Goal: Task Accomplishment & Management: Manage account settings

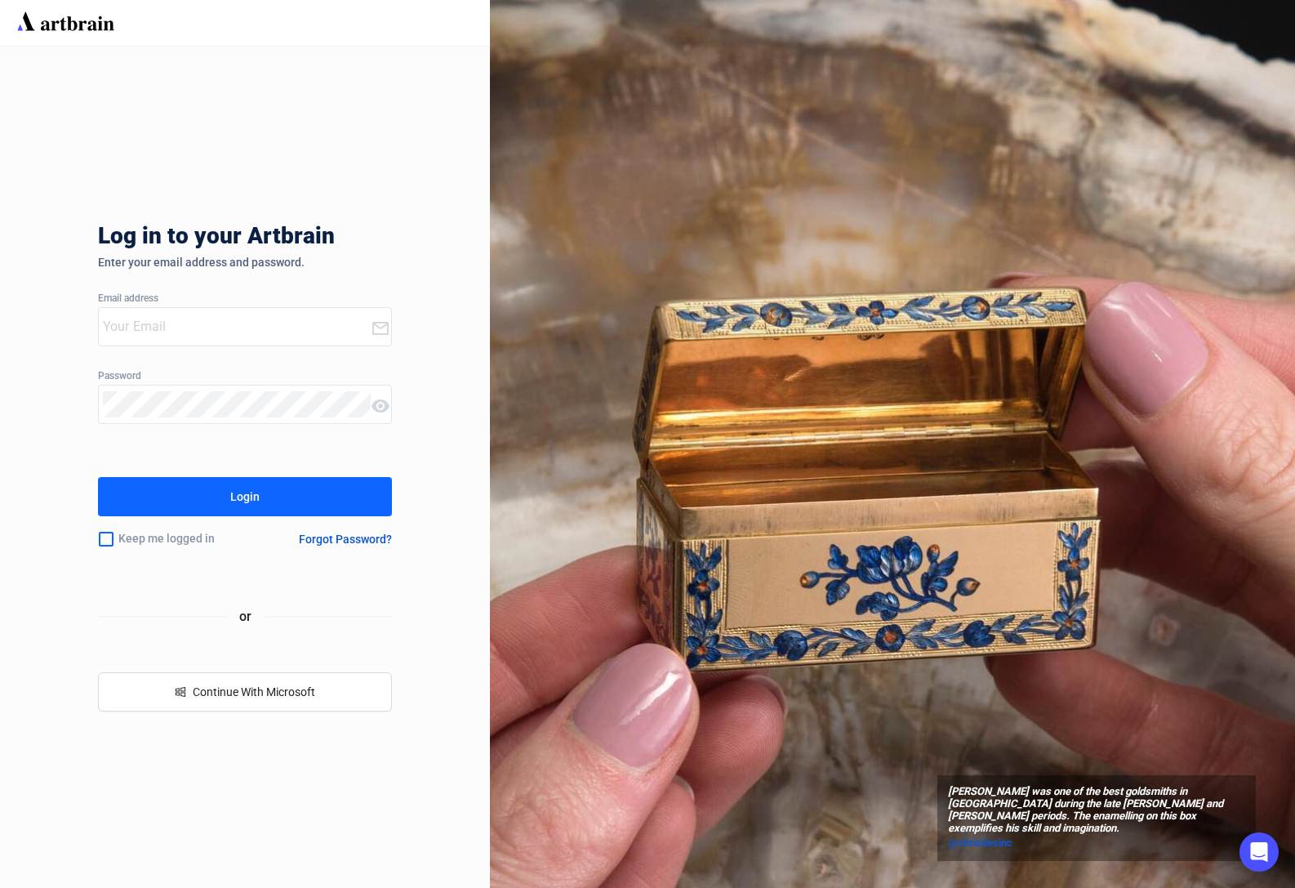
type input "[PERSON_NAME][EMAIL_ADDRESS][DOMAIN_NAME]"
click at [287, 505] on button "Login" at bounding box center [245, 496] width 294 height 39
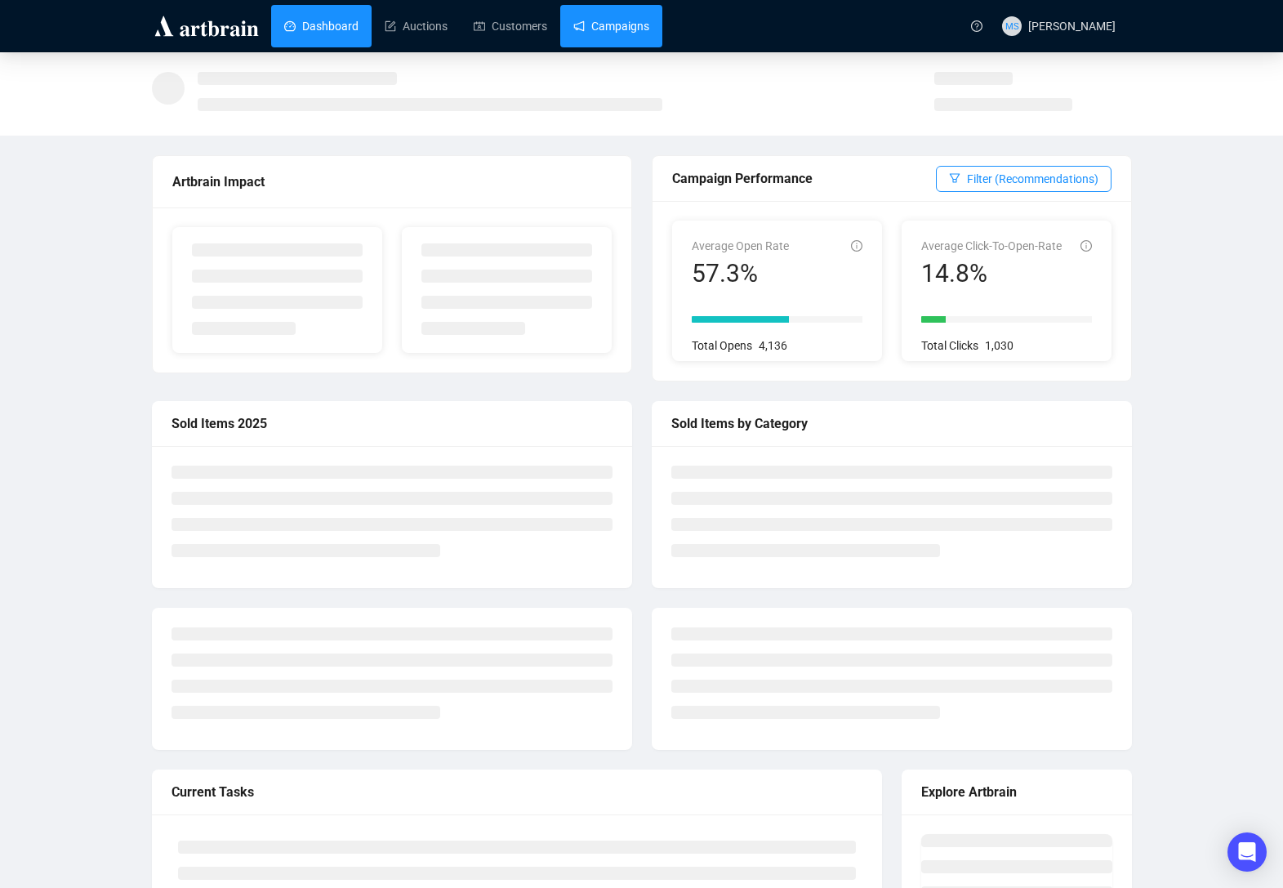
click at [626, 28] on link "Campaigns" at bounding box center [611, 26] width 76 height 42
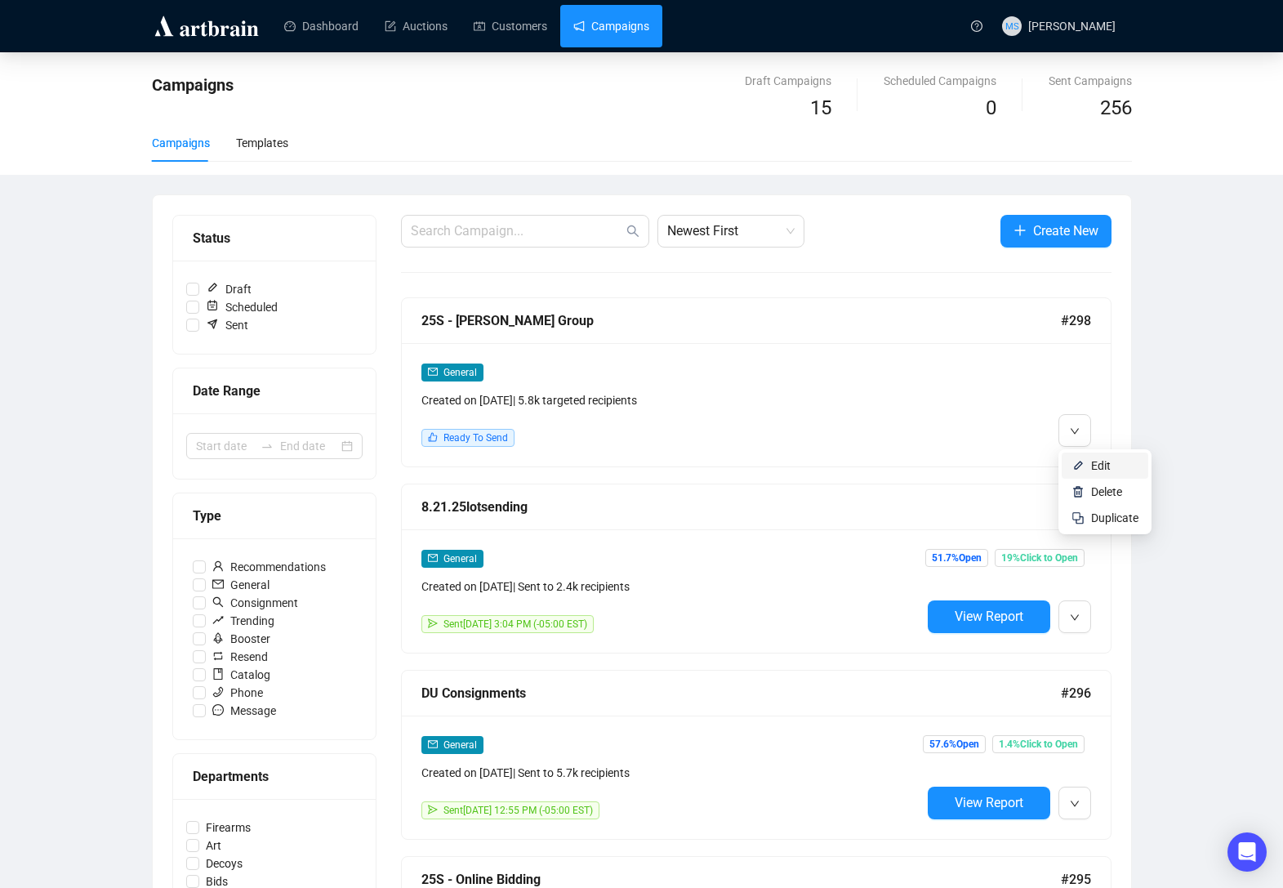
click at [1092, 465] on span "Edit" at bounding box center [1101, 465] width 20 height 13
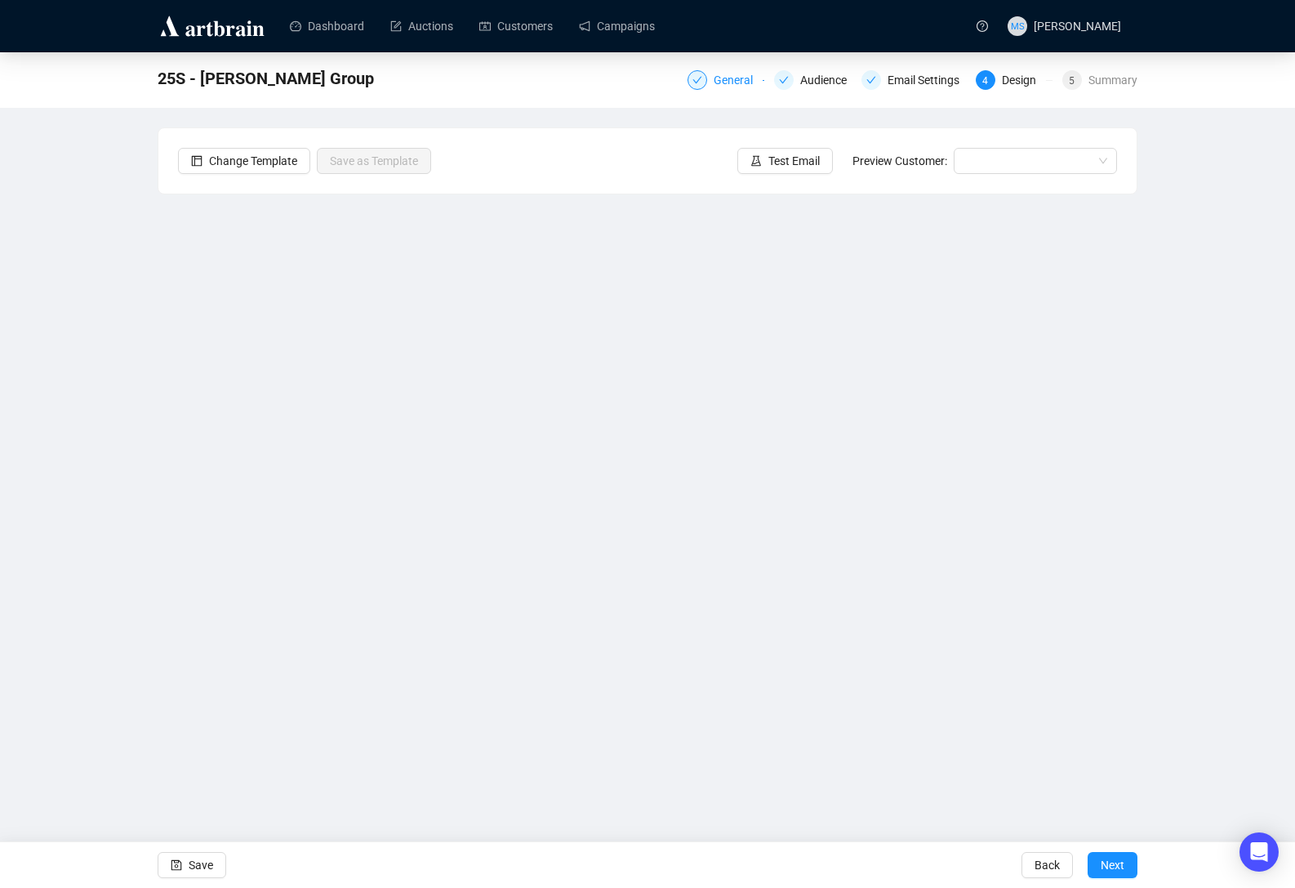
click at [744, 82] on div "General" at bounding box center [738, 80] width 49 height 20
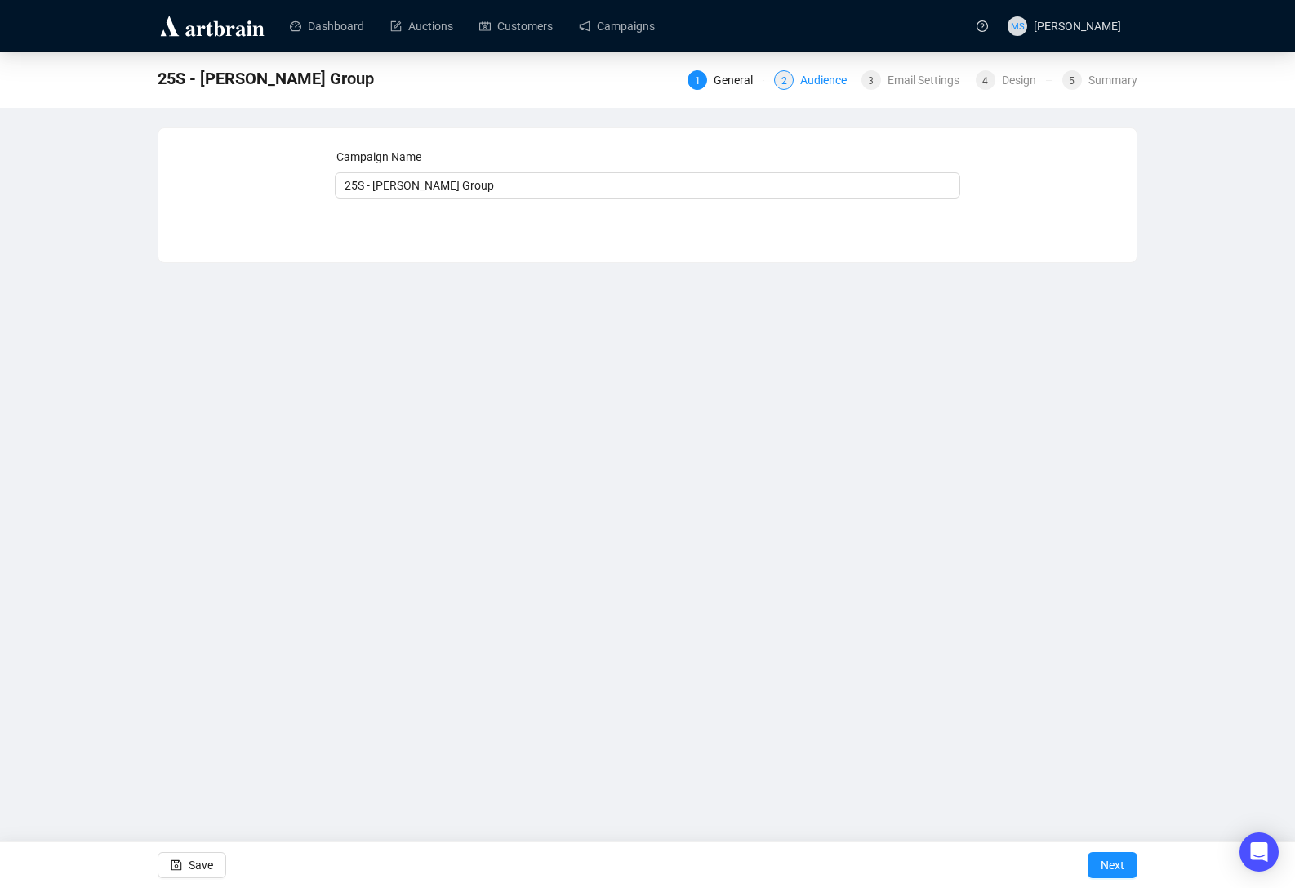
click at [815, 79] on div "Audience" at bounding box center [828, 80] width 56 height 20
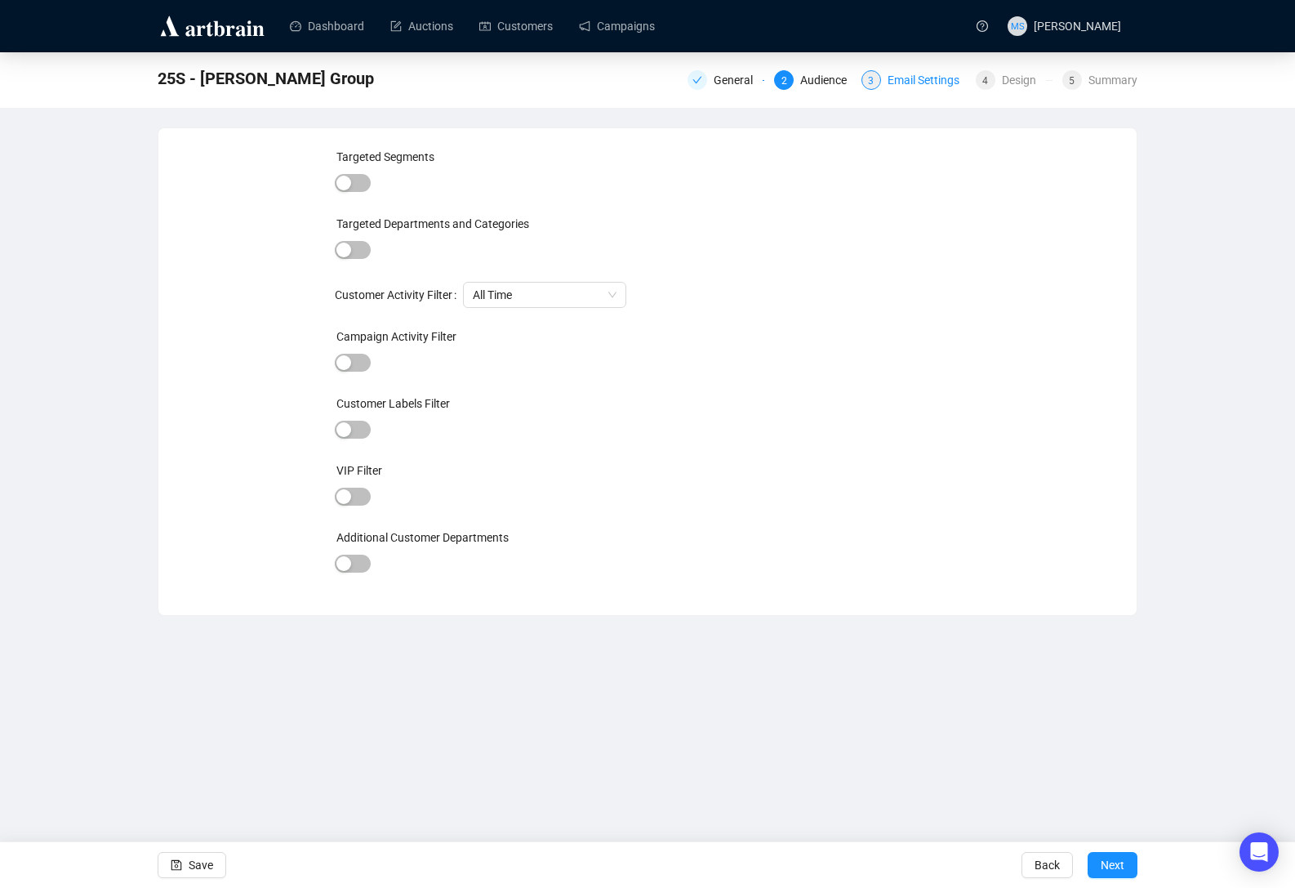
click at [889, 84] on div "Email Settings" at bounding box center [929, 80] width 82 height 20
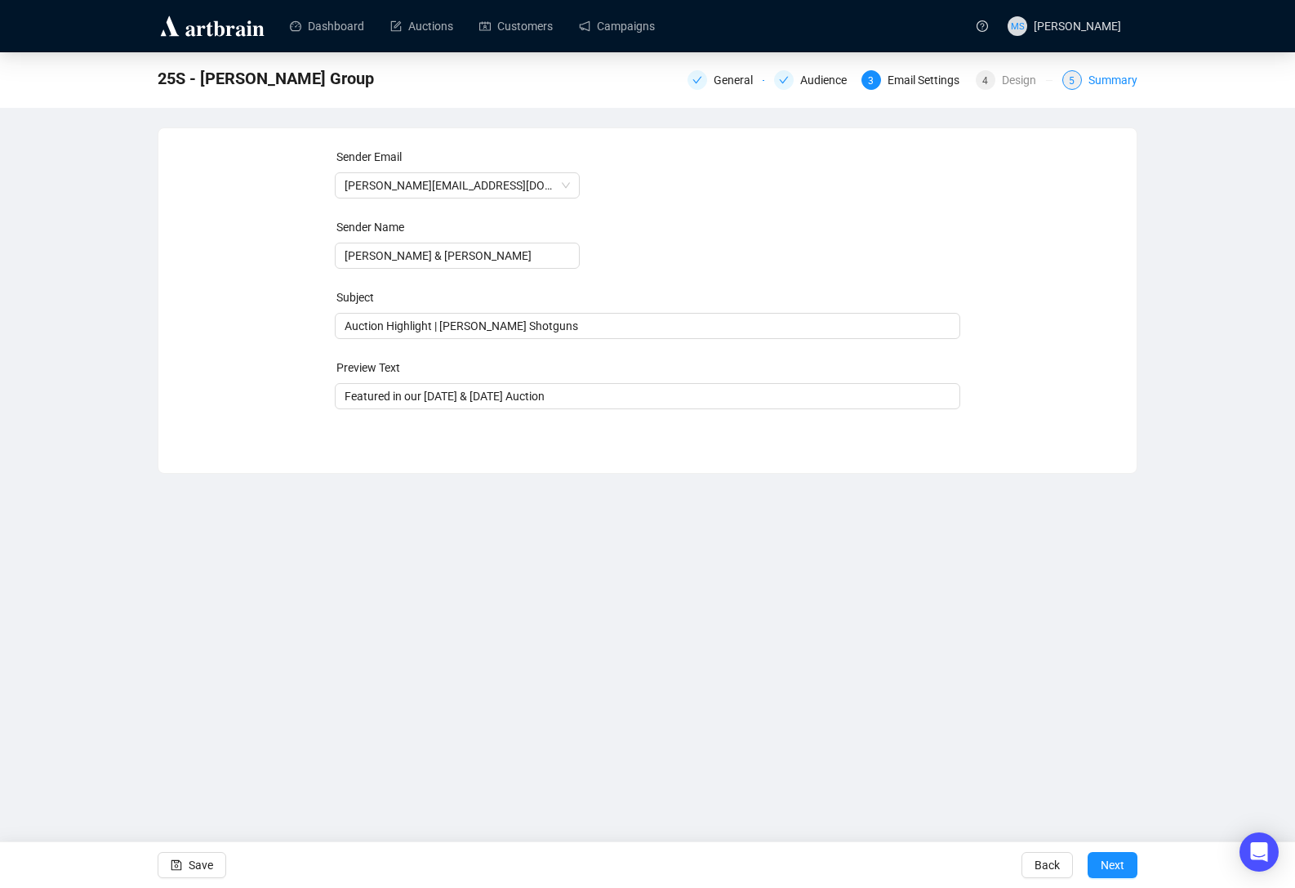
click at [1099, 79] on div "Summary" at bounding box center [1113, 80] width 49 height 20
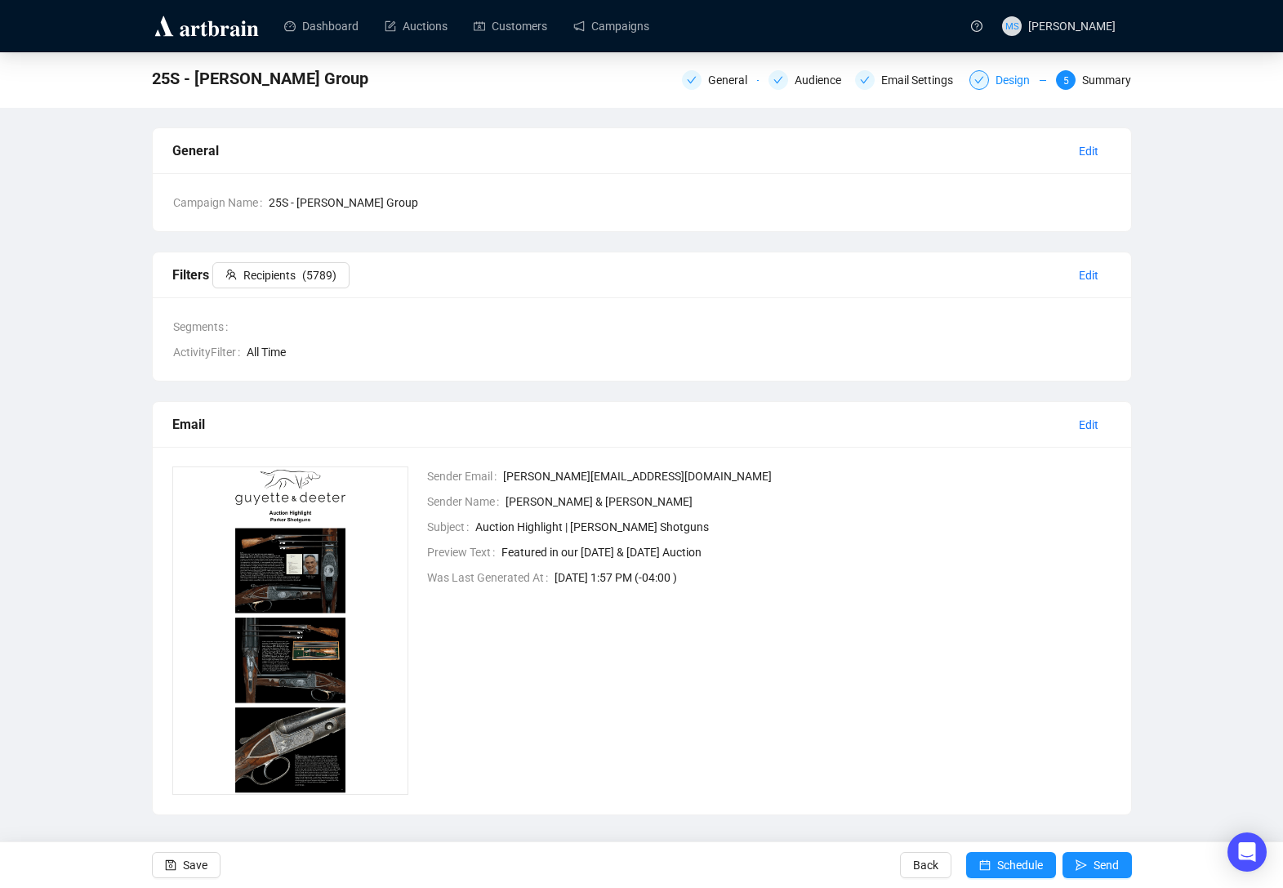
click at [997, 82] on div "Design" at bounding box center [1017, 80] width 44 height 20
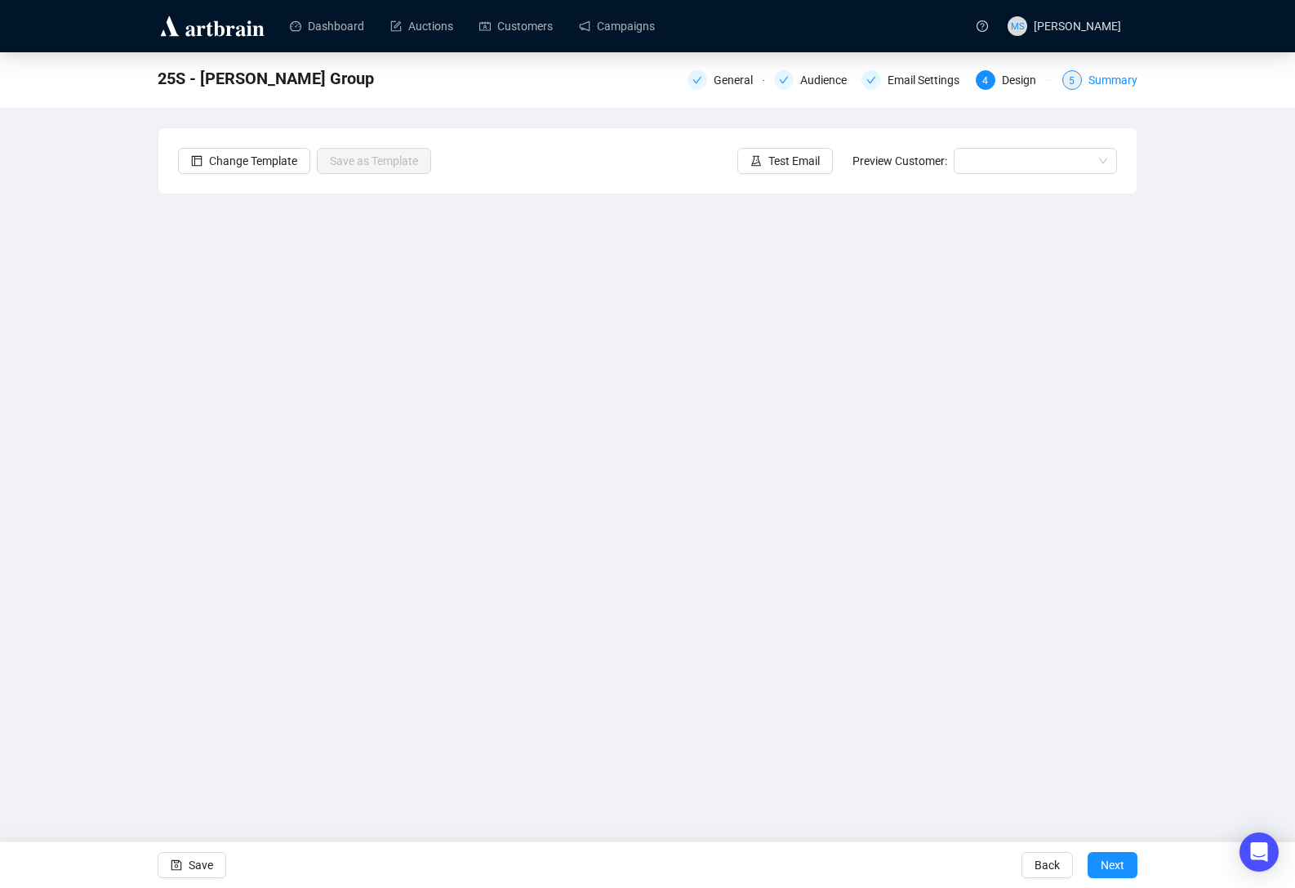
click at [1106, 80] on div "Summary" at bounding box center [1113, 80] width 49 height 20
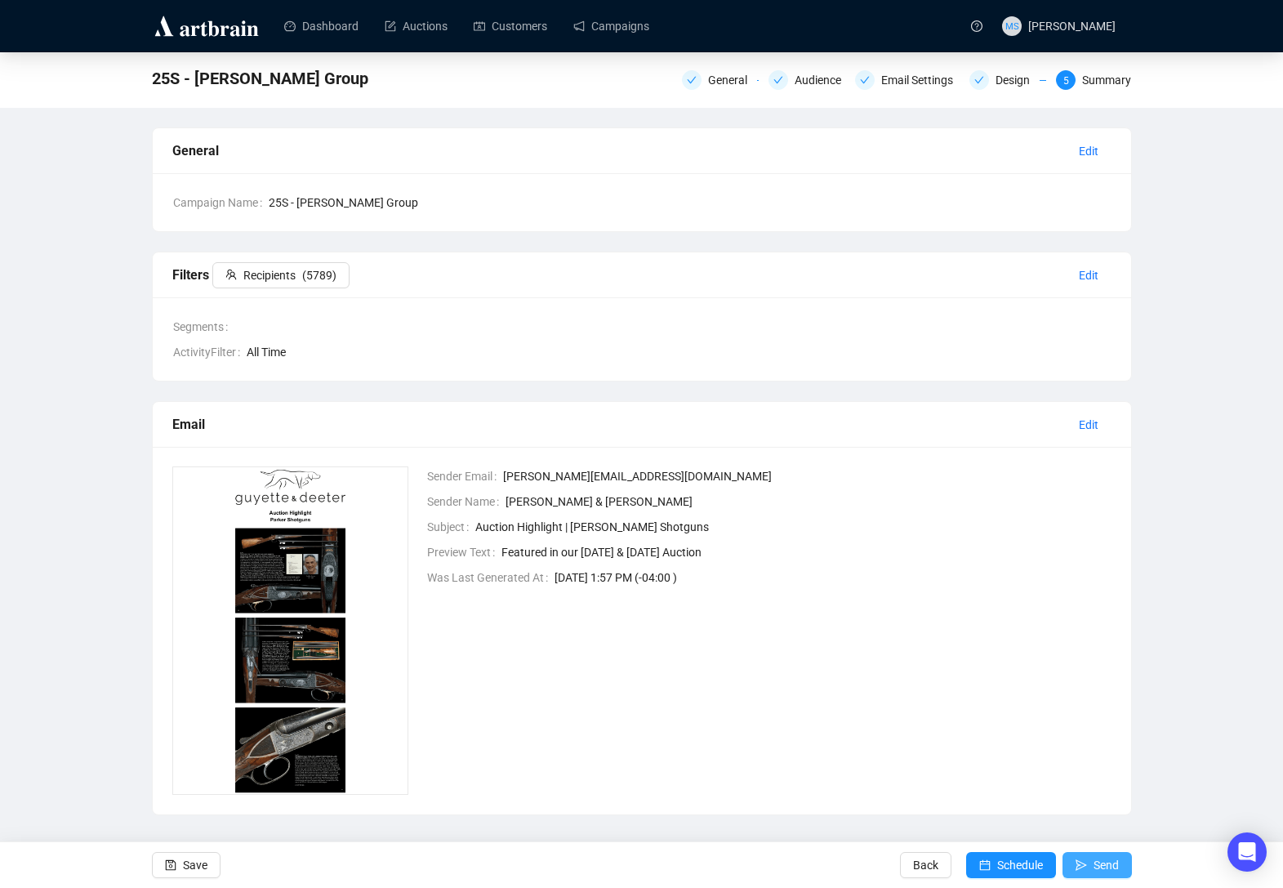
click at [1102, 858] on span "Send" at bounding box center [1105, 865] width 25 height 46
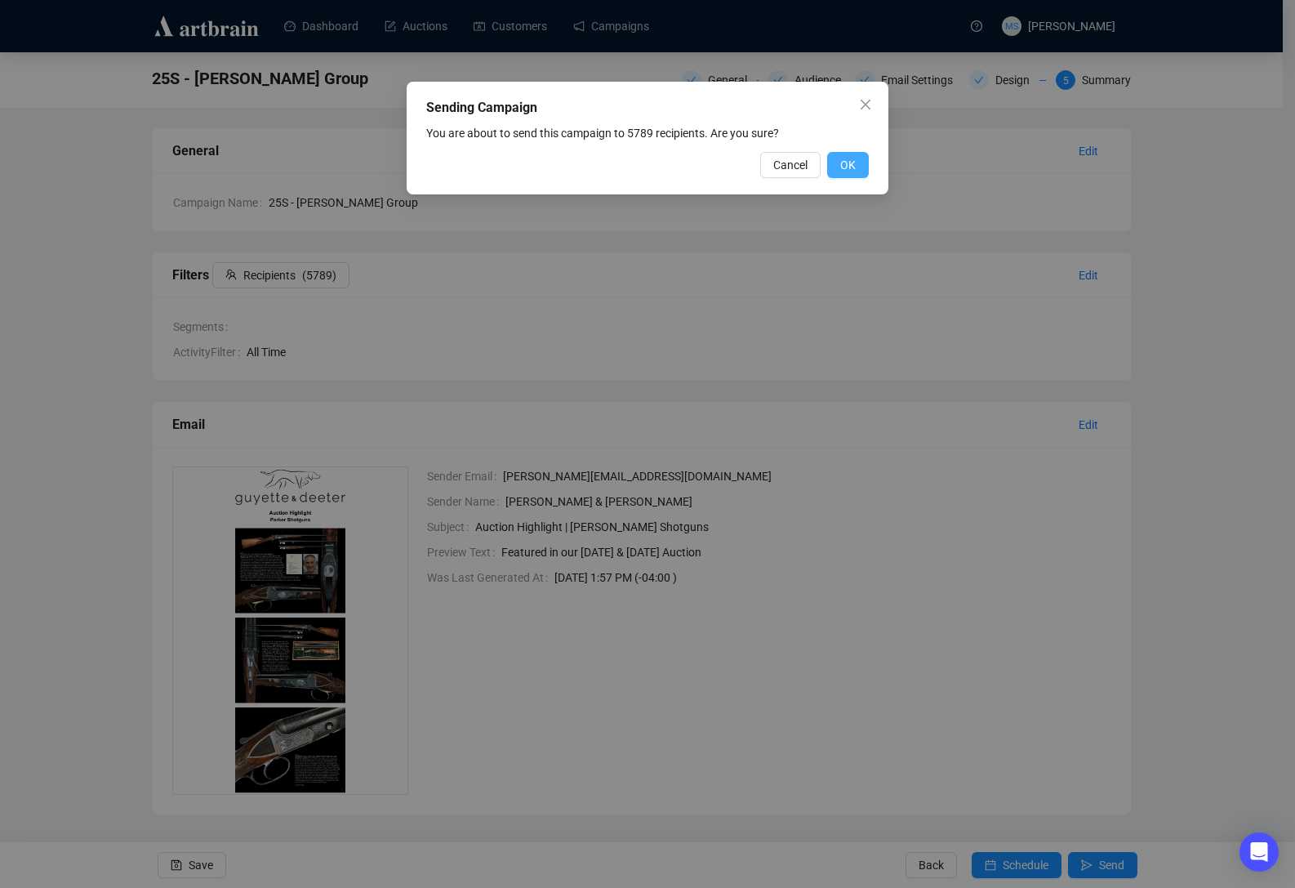
click at [843, 163] on span "OK" at bounding box center [848, 165] width 16 height 18
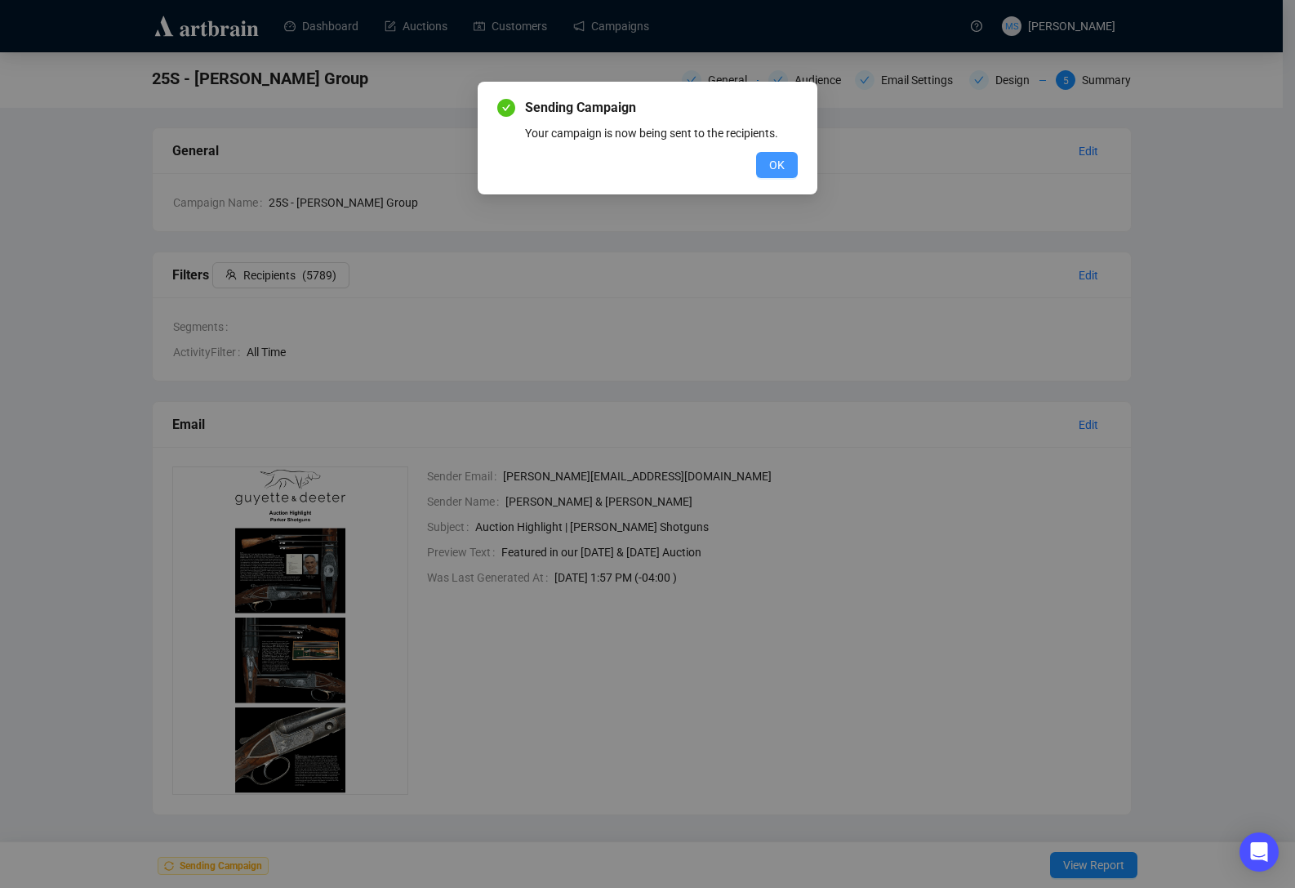
click at [778, 167] on span "OK" at bounding box center [777, 165] width 16 height 18
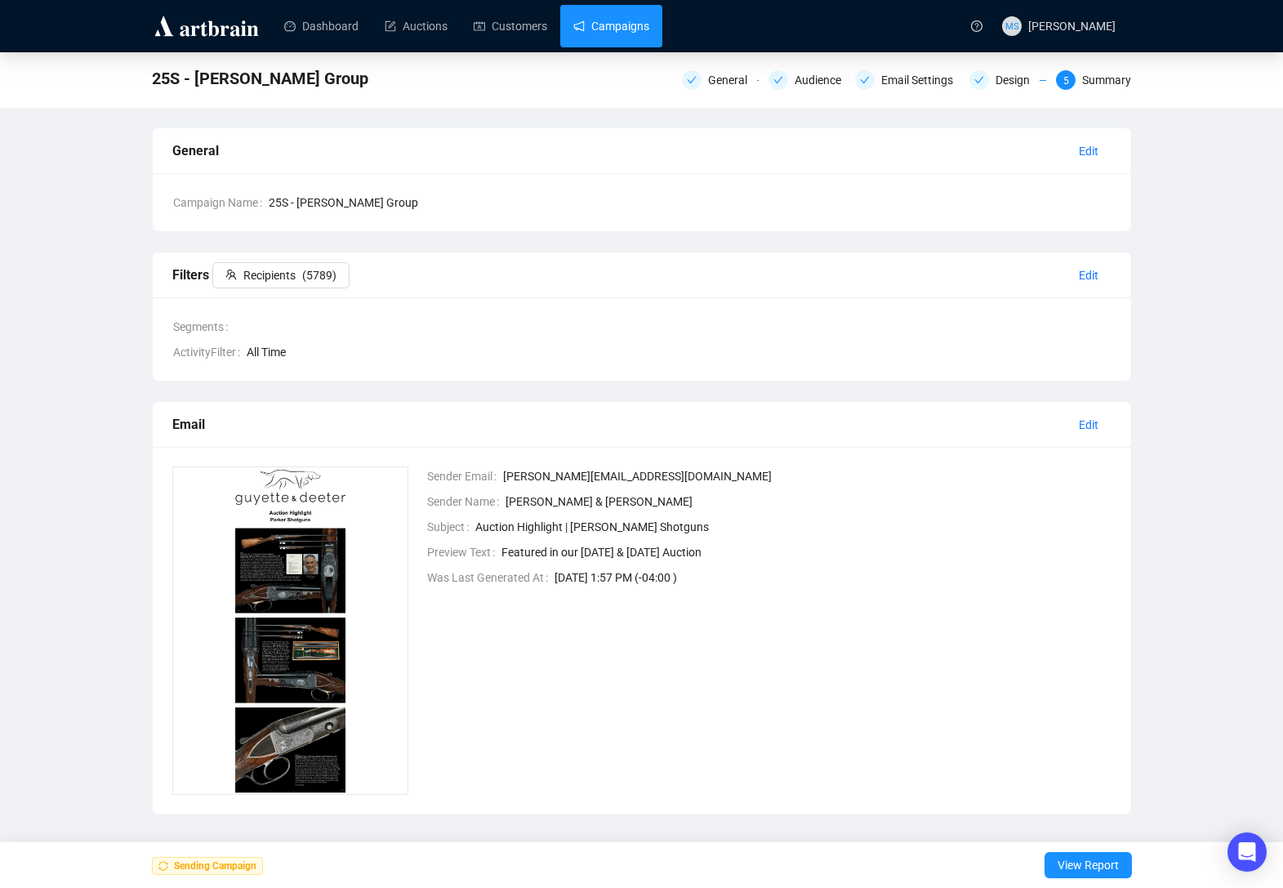
click at [624, 33] on link "Campaigns" at bounding box center [611, 26] width 76 height 42
